Goal: Task Accomplishment & Management: Manage account settings

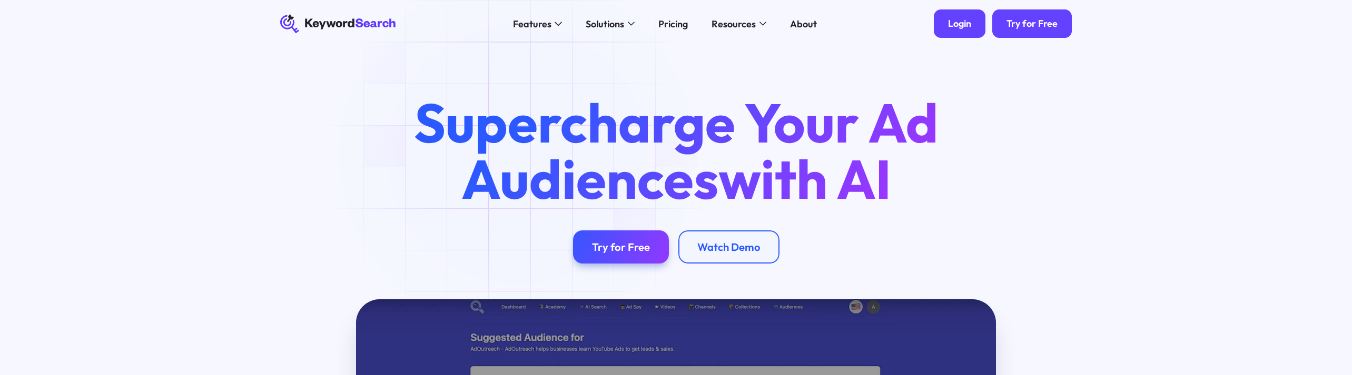
click at [952, 22] on div "Login" at bounding box center [959, 24] width 23 height 12
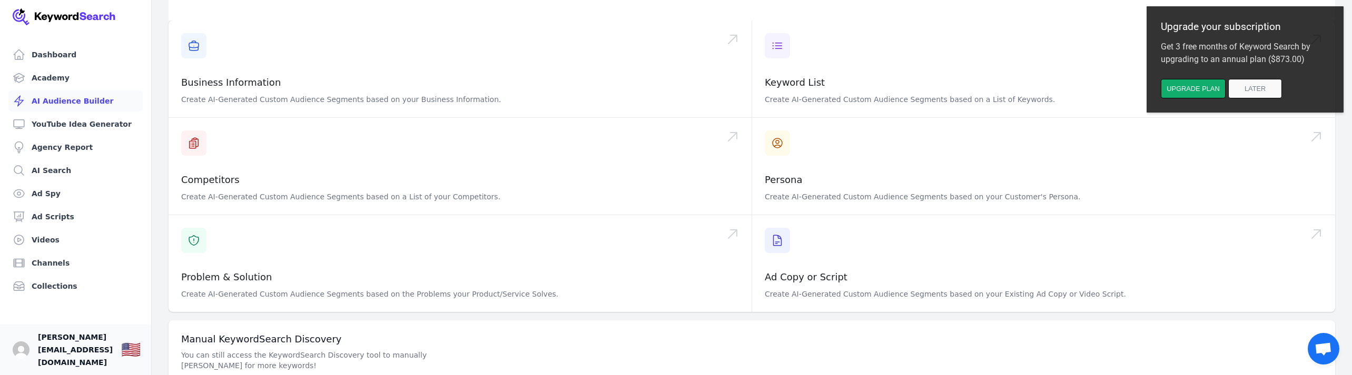
scroll to position [137, 0]
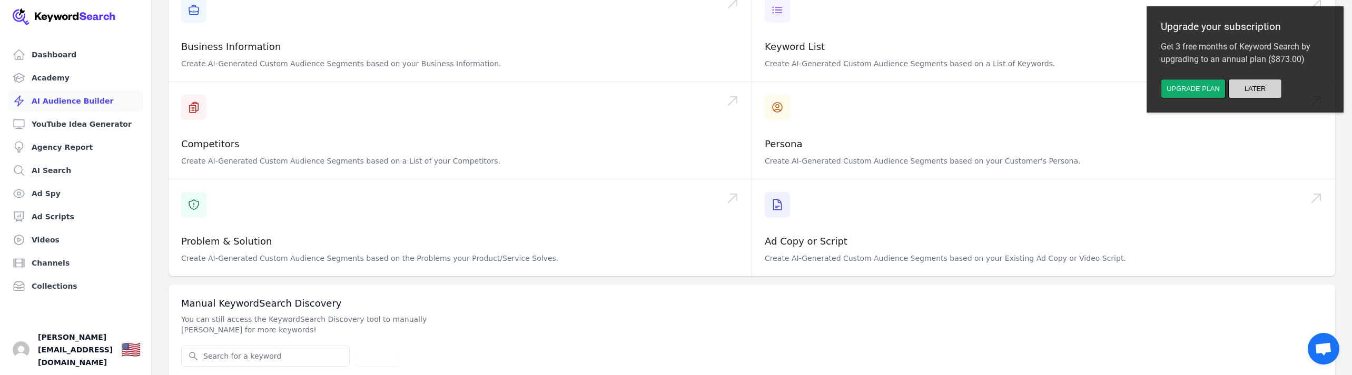
click at [1258, 89] on button "Later" at bounding box center [1255, 88] width 54 height 19
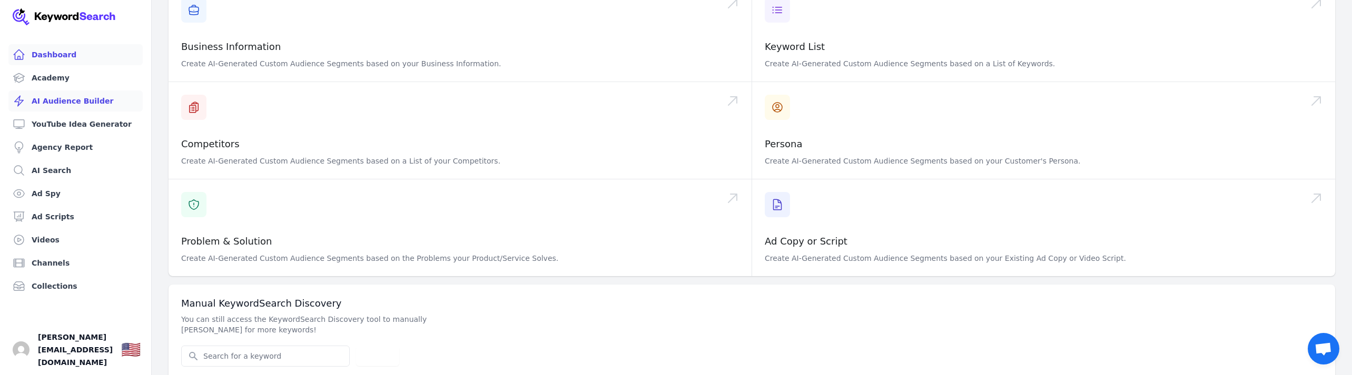
click at [69, 60] on link "Dashboard" at bounding box center [75, 54] width 134 height 21
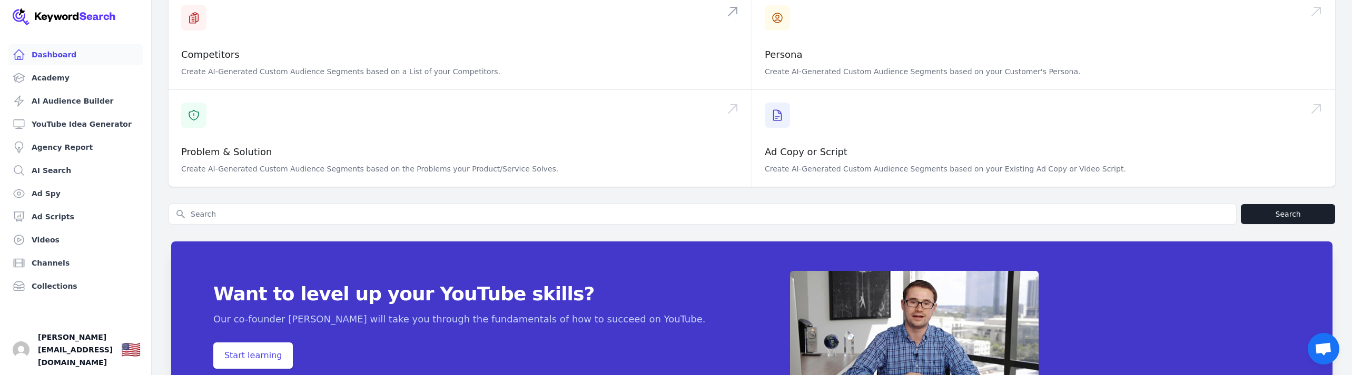
scroll to position [387, 0]
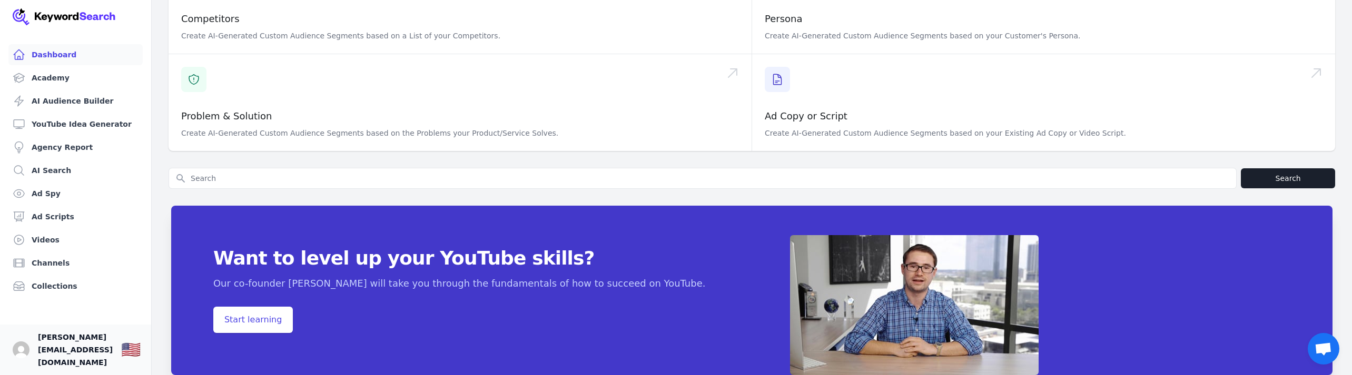
click at [68, 360] on span "[PERSON_NAME][EMAIL_ADDRESS][DOMAIN_NAME]" at bounding box center [75, 350] width 75 height 38
click at [1314, 345] on span "Open chat" at bounding box center [1324, 349] width 32 height 32
click at [1327, 348] on span "Open chat" at bounding box center [1322, 350] width 17 height 15
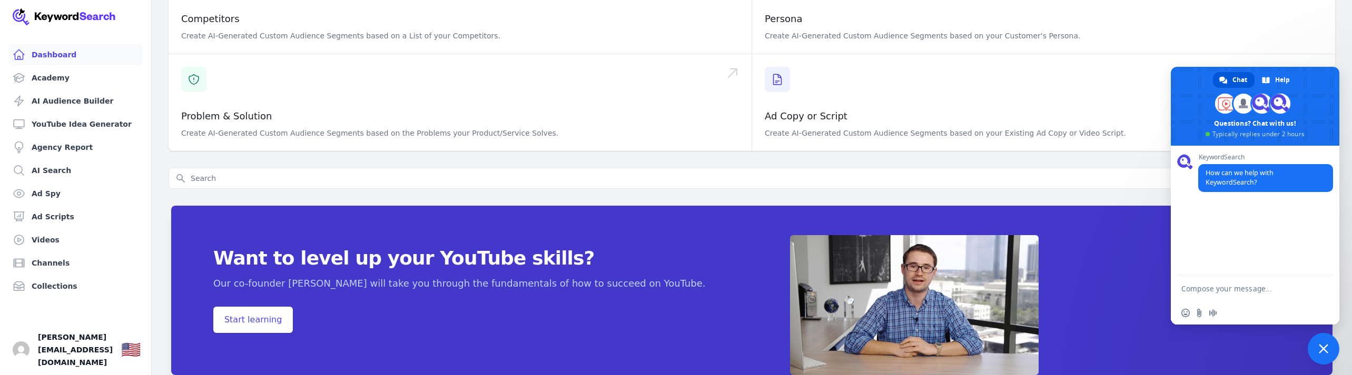
click at [1253, 292] on textarea "Compose your message..." at bounding box center [1243, 288] width 124 height 9
type textarea "Cancel account"
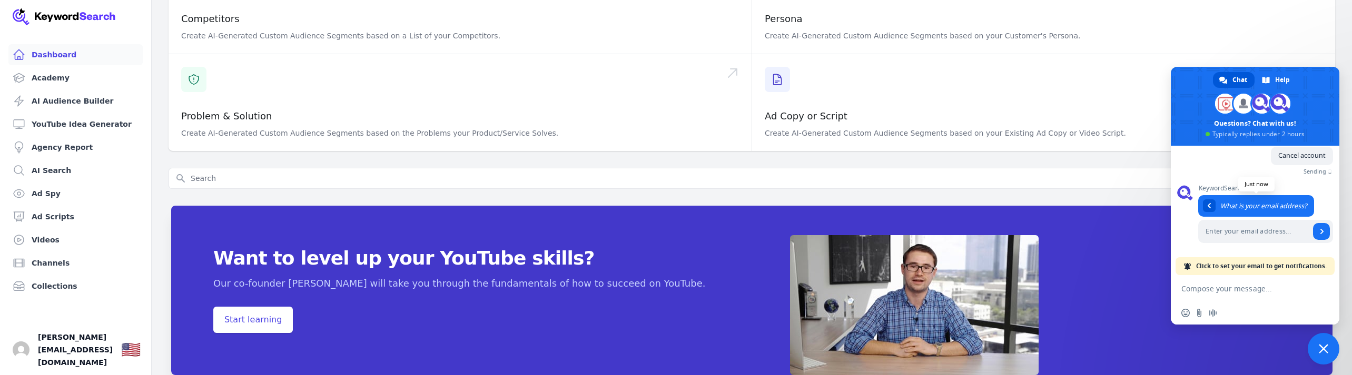
scroll to position [60, 0]
click at [1266, 231] on input "Enter your email address..." at bounding box center [1254, 231] width 112 height 23
type input "[PERSON_NAME][EMAIL_ADDRESS][DOMAIN_NAME]"
click at [1324, 230] on span "Send" at bounding box center [1321, 231] width 17 height 17
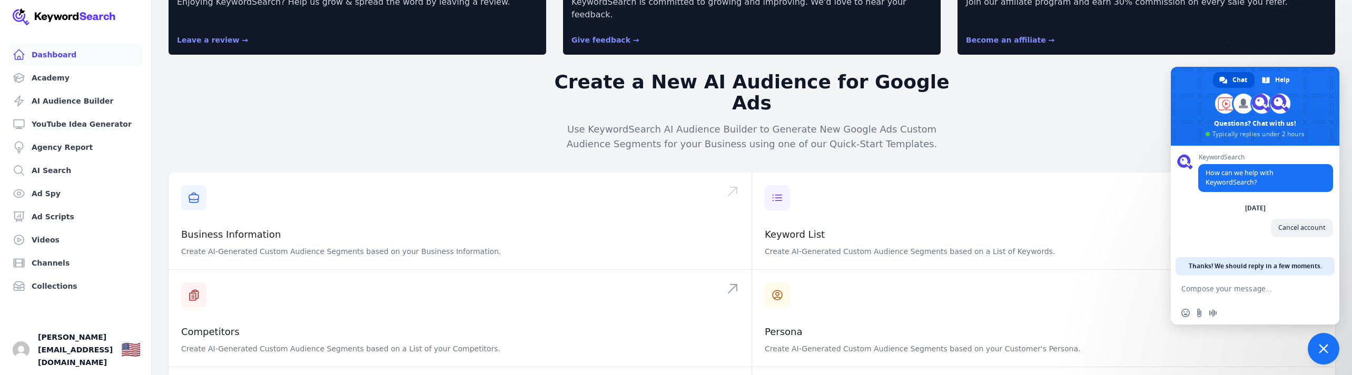
scroll to position [0, 0]
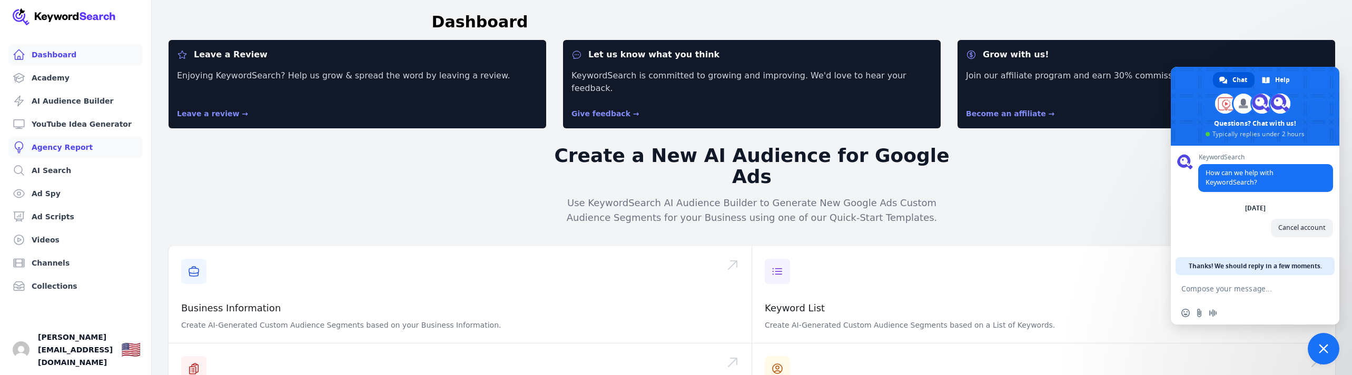
click at [52, 147] on link "Agency Report" at bounding box center [75, 147] width 134 height 21
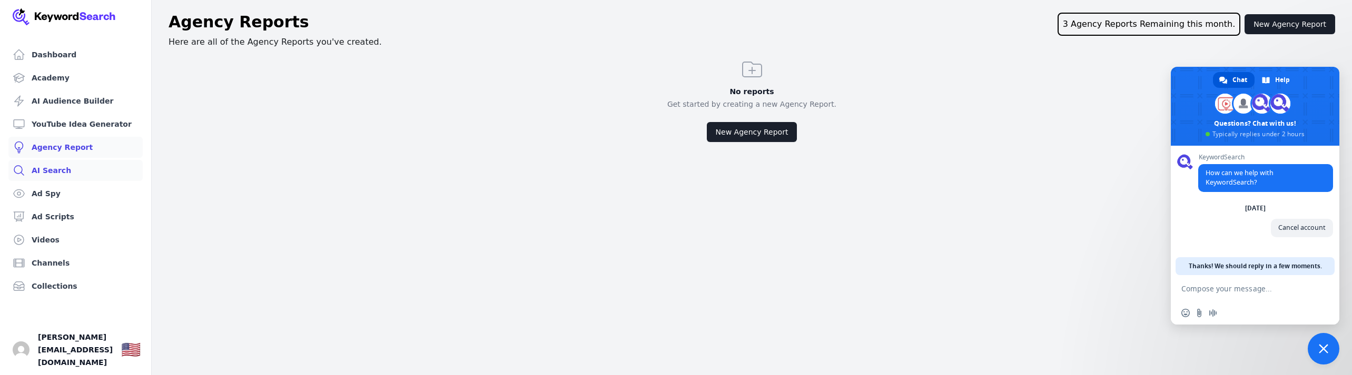
click at [43, 166] on link "AI Search" at bounding box center [75, 170] width 134 height 21
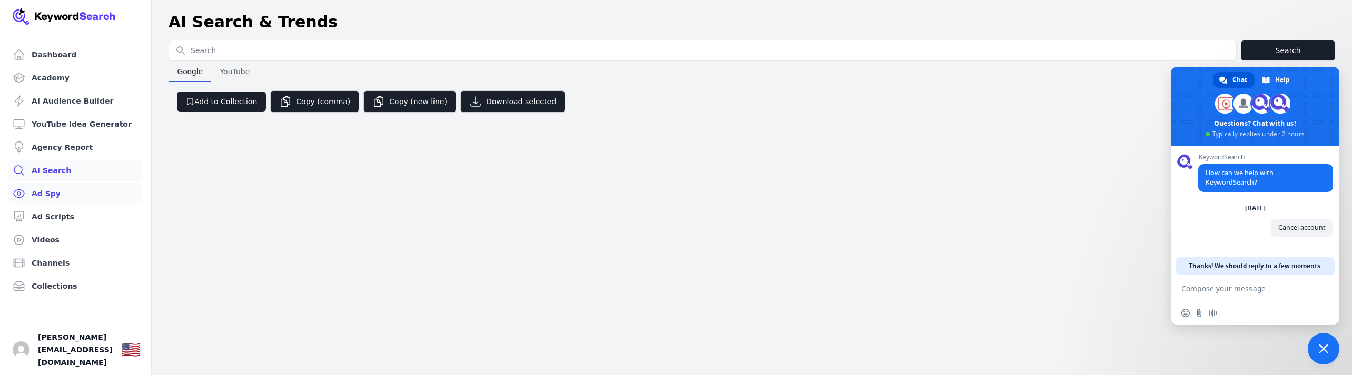
click at [40, 190] on link "Ad Spy" at bounding box center [75, 193] width 134 height 21
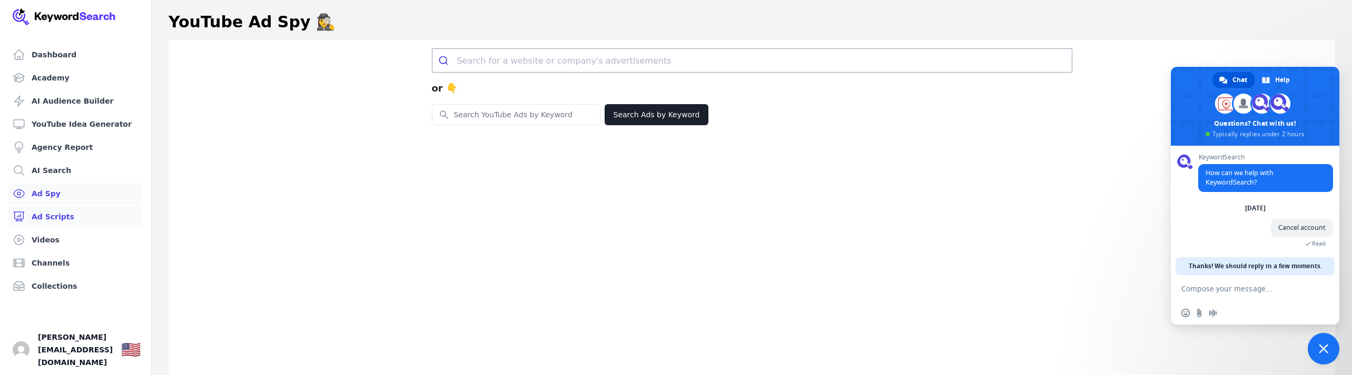
click at [43, 213] on link "Ad Scripts" at bounding box center [75, 216] width 134 height 21
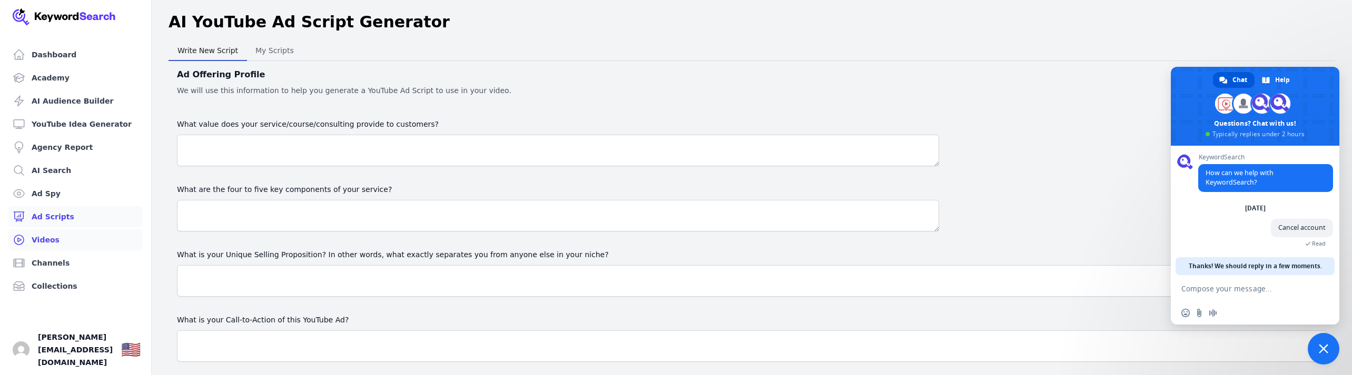
click at [41, 241] on link "Videos" at bounding box center [75, 240] width 134 height 21
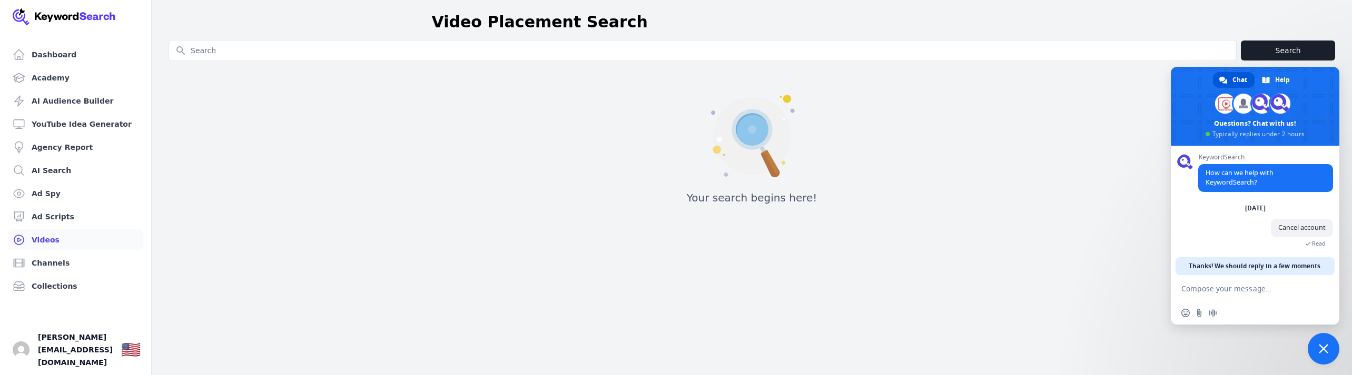
click at [42, 252] on ul "Dashboard Academy AI Audience Builder YouTube Idea Generator Agency Report AI S…" at bounding box center [75, 170] width 134 height 253
click at [41, 257] on link "Channels" at bounding box center [75, 263] width 134 height 21
click at [40, 281] on link "Collections" at bounding box center [75, 286] width 134 height 21
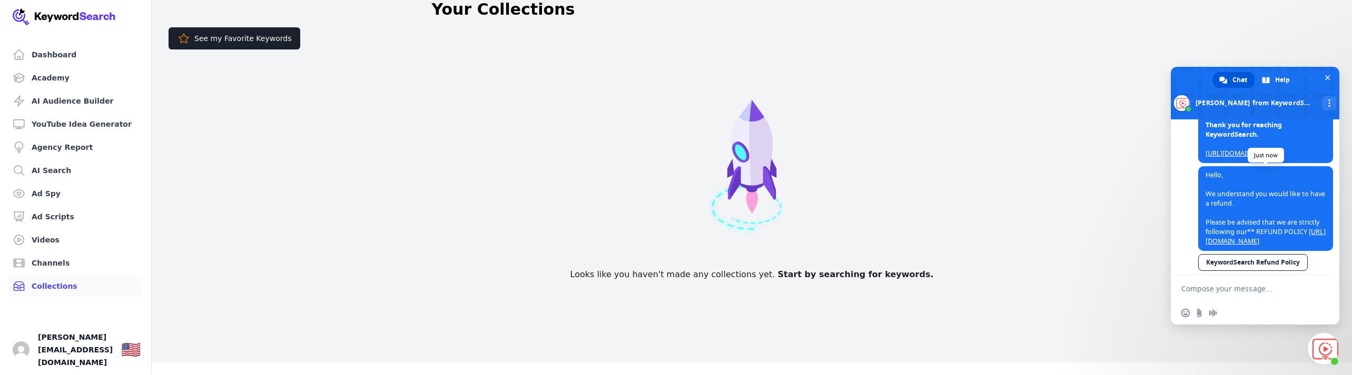
scroll to position [191, 0]
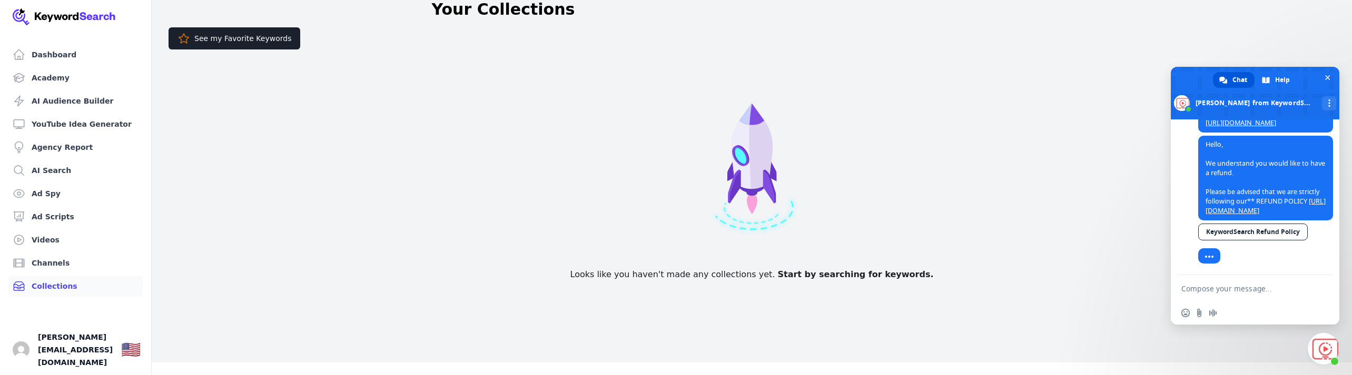
click at [1217, 289] on textarea "Compose your message..." at bounding box center [1243, 288] width 124 height 9
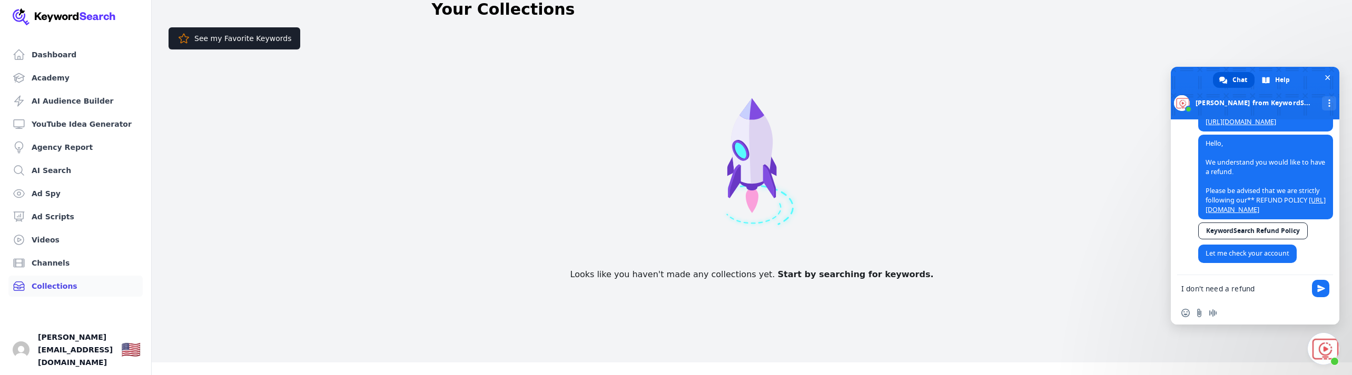
scroll to position [192, 0]
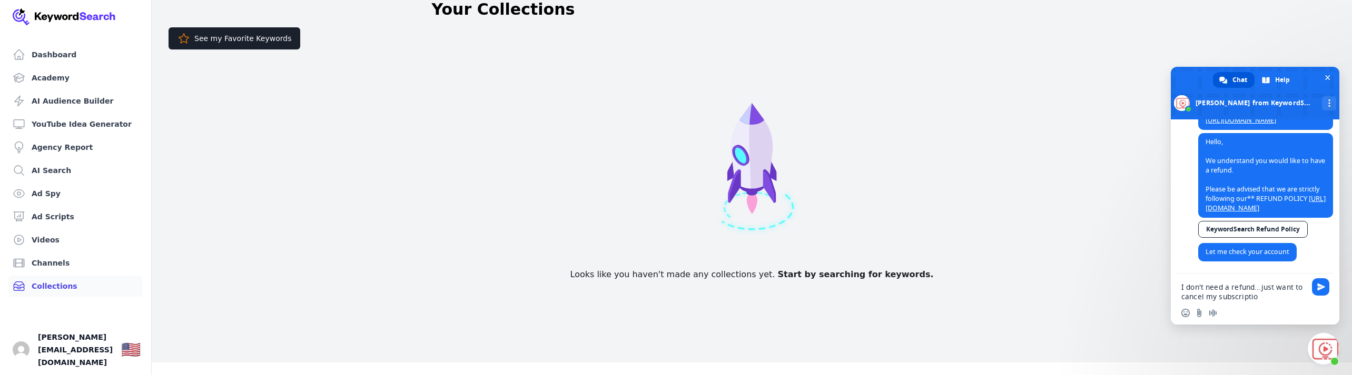
type textarea "I don't need a refund...just want to cancel my subscription"
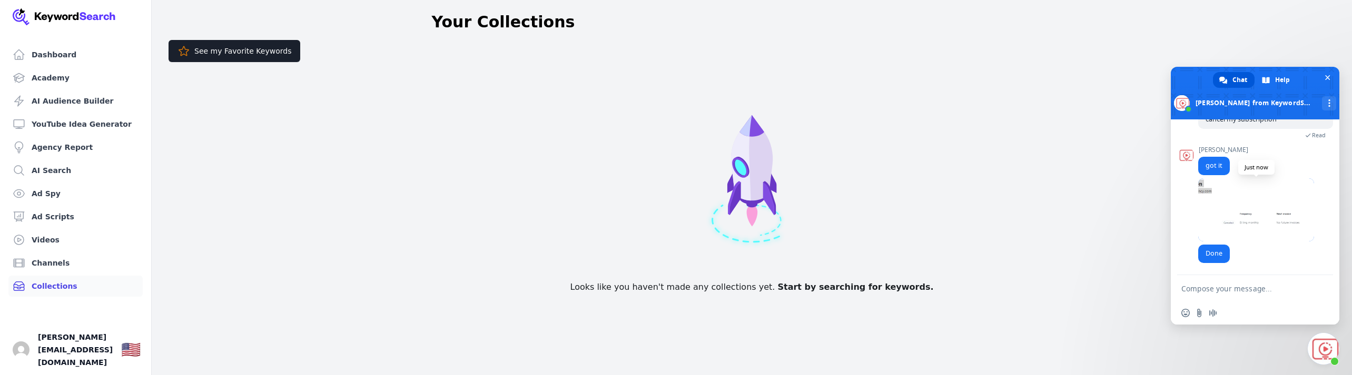
scroll to position [352, 0]
click at [1244, 223] on span at bounding box center [1256, 210] width 116 height 63
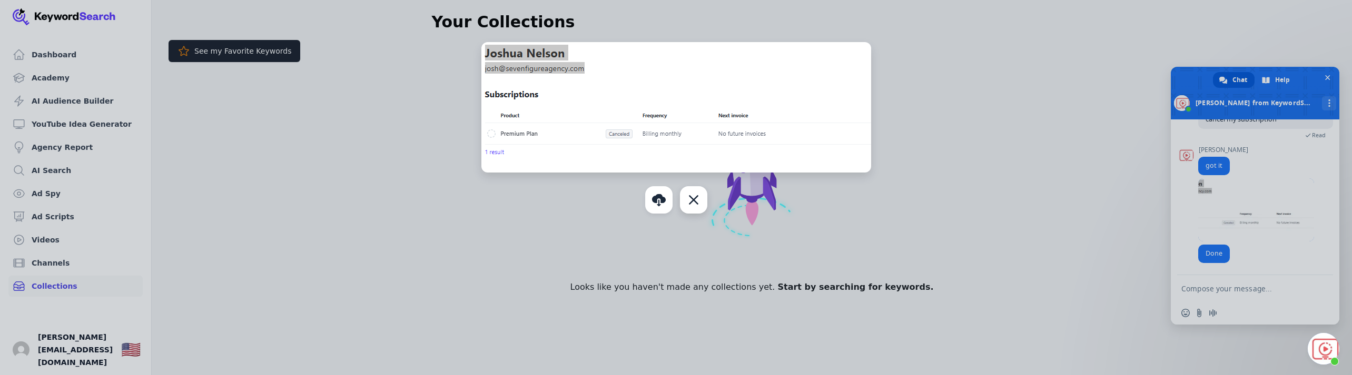
click at [696, 205] on div "Close" at bounding box center [693, 199] width 27 height 27
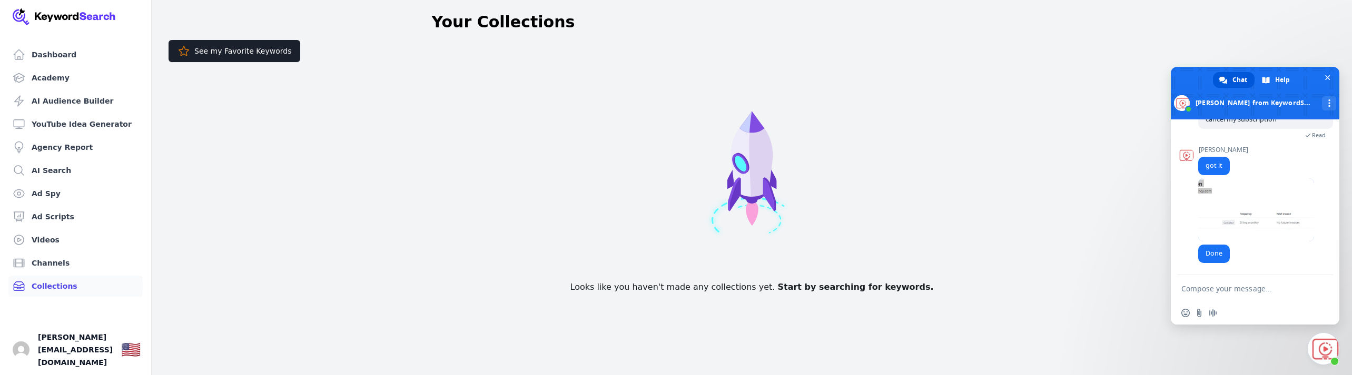
click at [1234, 296] on form at bounding box center [1243, 289] width 124 height 28
click at [1236, 292] on textarea "Compose your message..." at bounding box center [1243, 288] width 124 height 9
type textarea "Ok great. Thanky ou!"
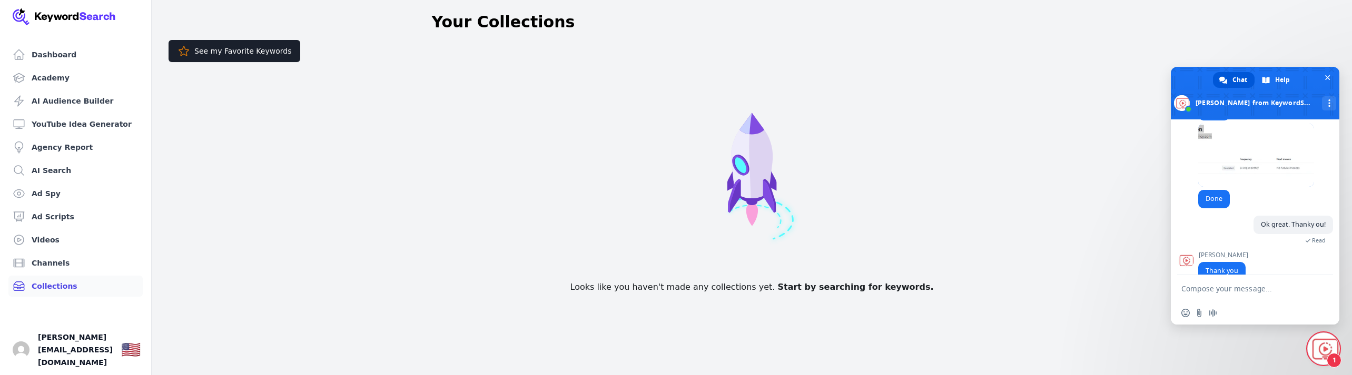
scroll to position [414, 0]
